Goal: Navigation & Orientation: Find specific page/section

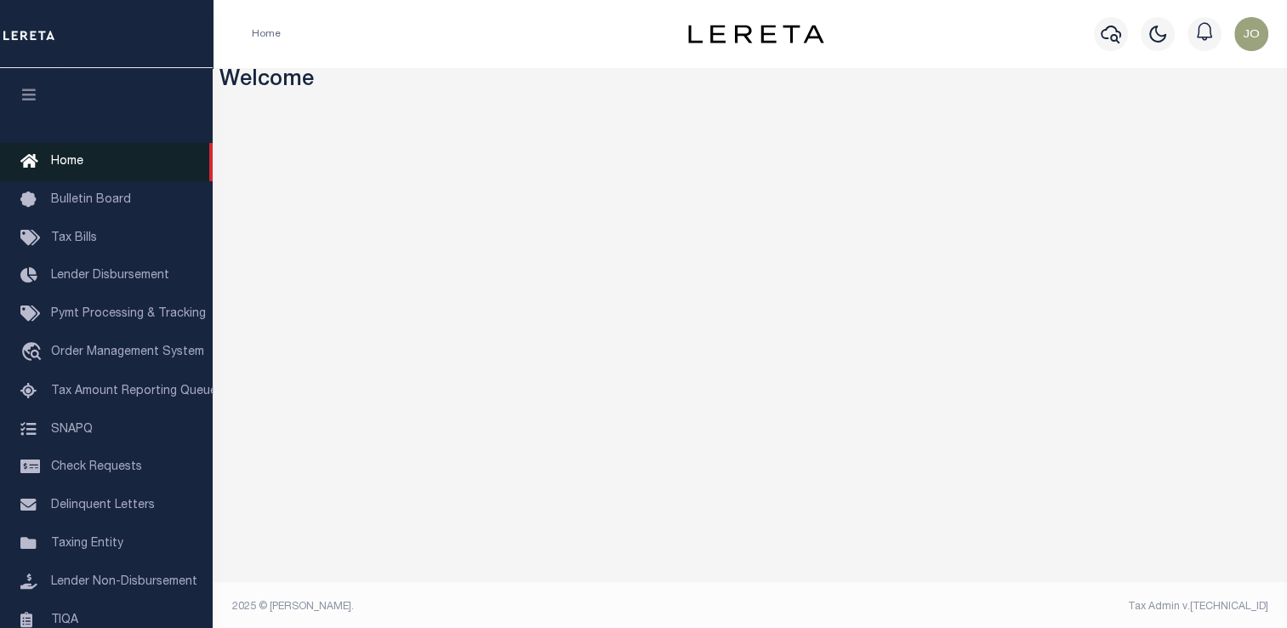
click at [104, 168] on link "Home" at bounding box center [106, 162] width 213 height 38
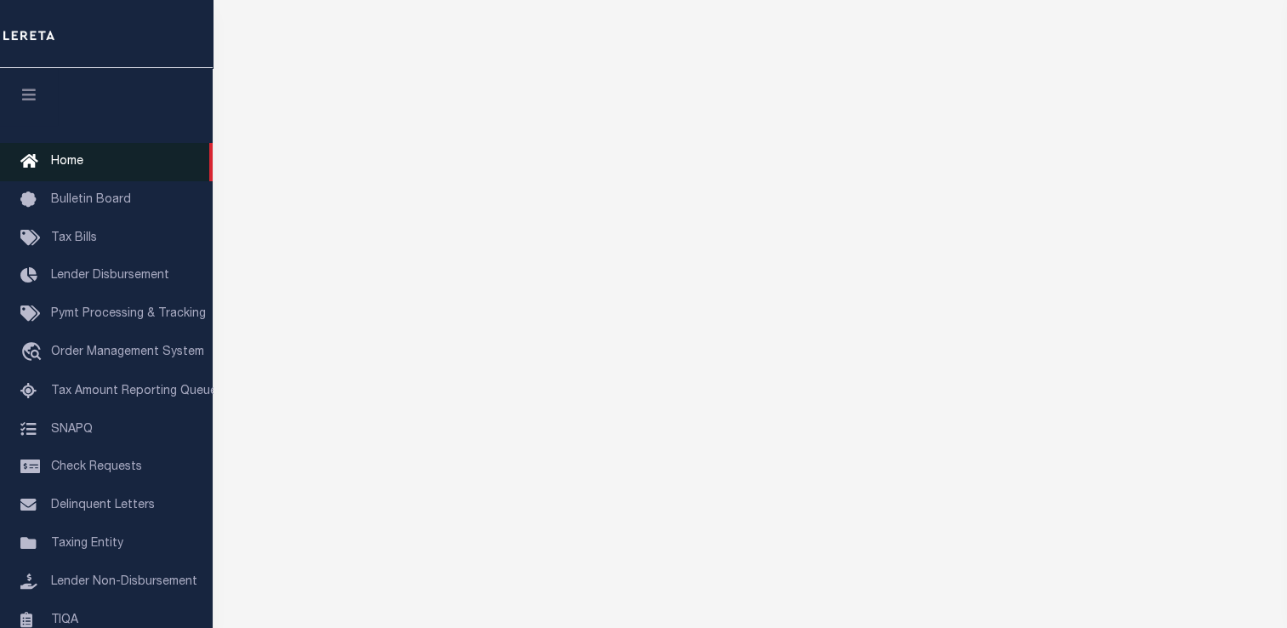
click at [60, 162] on span "Home" at bounding box center [67, 162] width 32 height 12
